Goal: Task Accomplishment & Management: Manage account settings

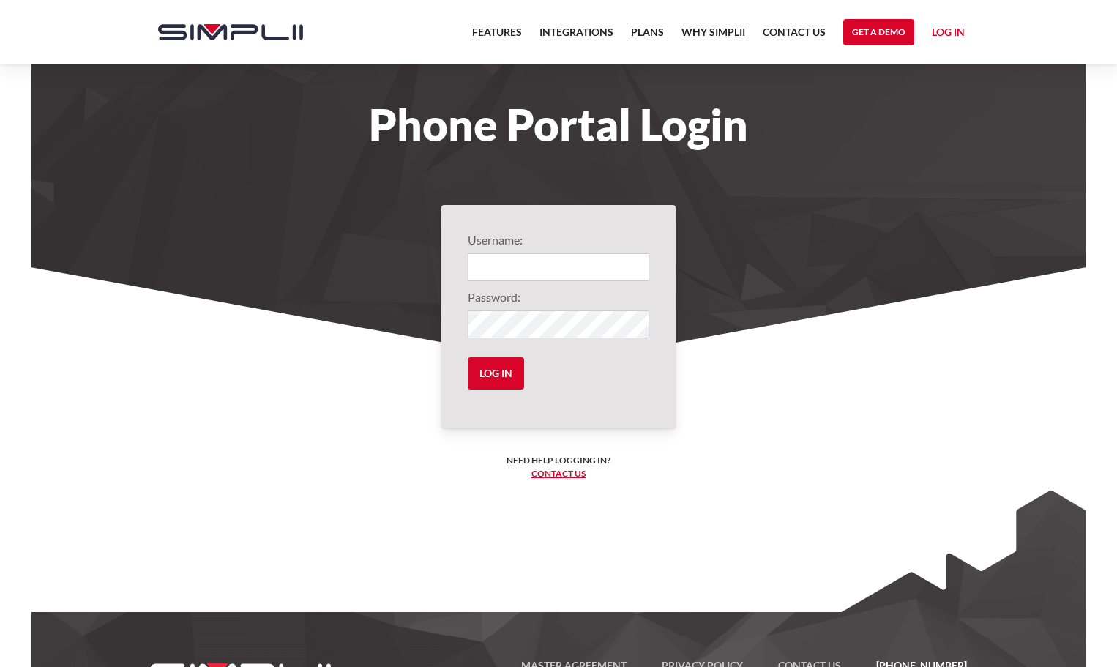
click at [509, 272] on input "Login" at bounding box center [559, 267] width 182 height 28
type input "1001@BenRossRoofing"
click at [491, 379] on input "Log in" at bounding box center [496, 373] width 56 height 32
click at [494, 368] on input "Log in" at bounding box center [496, 373] width 56 height 32
click at [501, 375] on input "Log in" at bounding box center [496, 373] width 56 height 32
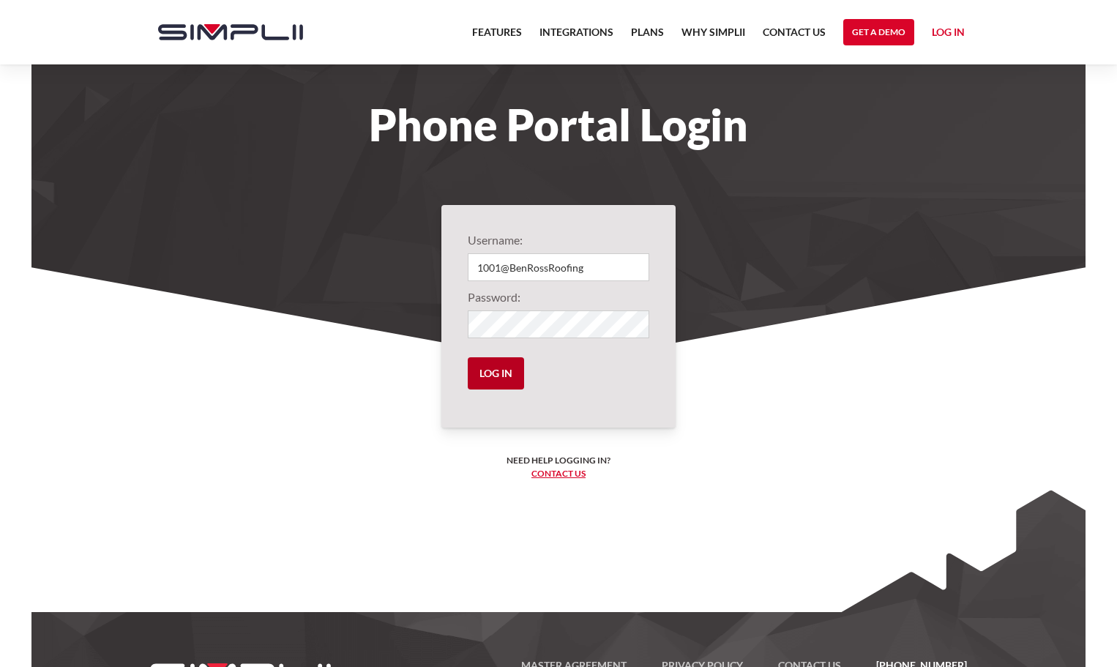
click at [468, 357] on input "Log in" at bounding box center [496, 373] width 56 height 32
click at [484, 370] on input "Log in" at bounding box center [496, 373] width 56 height 32
click at [494, 366] on input "Log in" at bounding box center [496, 373] width 56 height 32
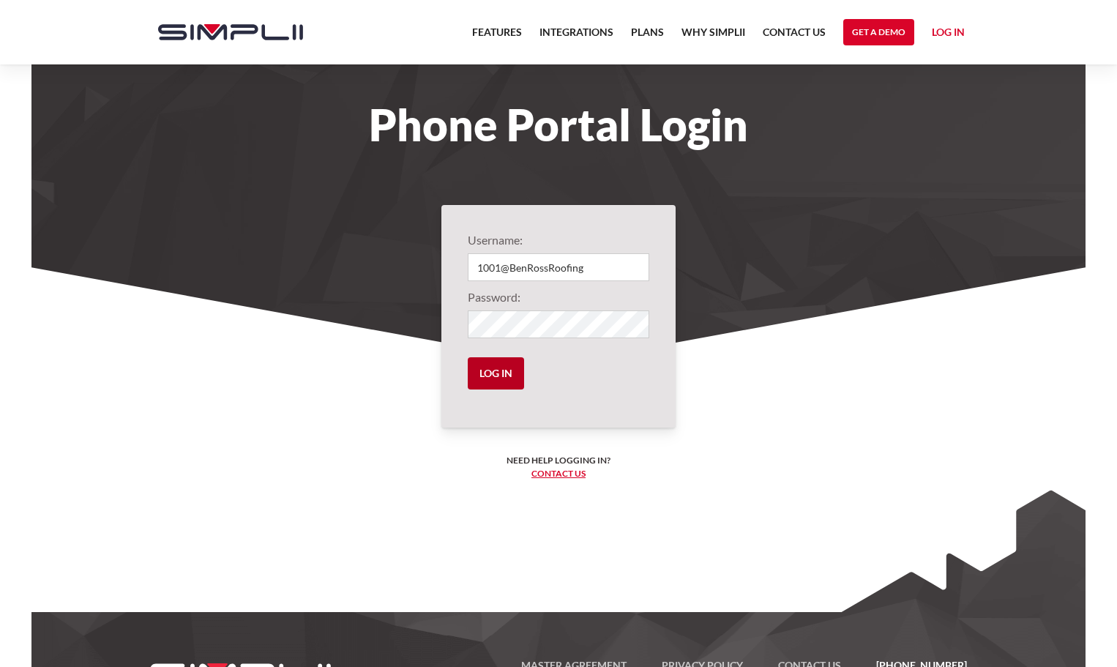
click at [494, 366] on input "Log in" at bounding box center [496, 373] width 56 height 32
click at [961, 38] on link "Log in" at bounding box center [948, 34] width 33 height 22
click at [565, 474] on link "Contact us" at bounding box center [559, 473] width 54 height 11
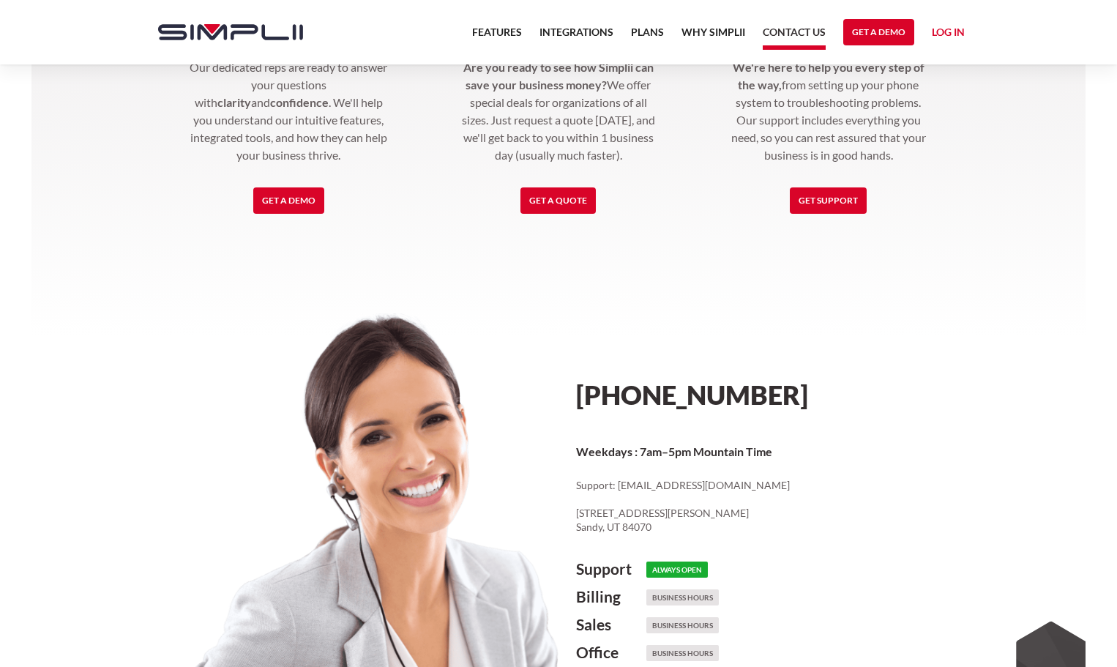
scroll to position [513, 0]
